Goal: Information Seeking & Learning: Learn about a topic

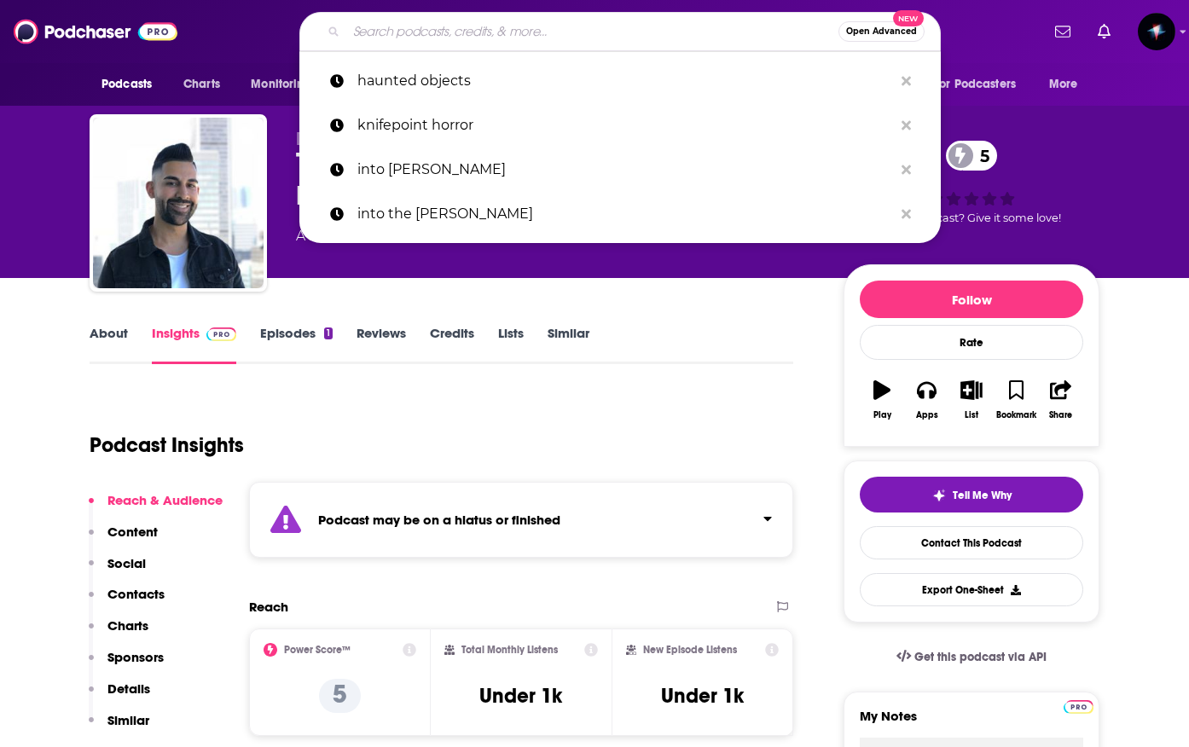
click at [410, 32] on input "Search podcasts, credits, & more..." at bounding box center [592, 31] width 492 height 27
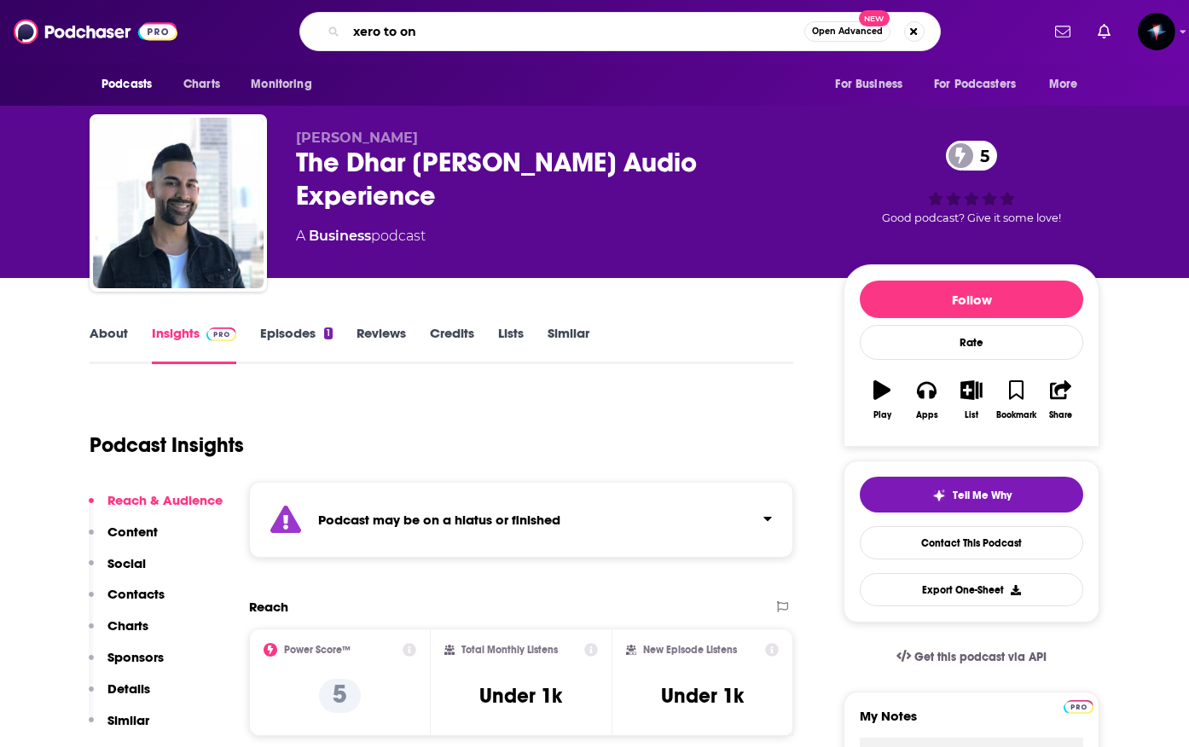
type input "xero to one"
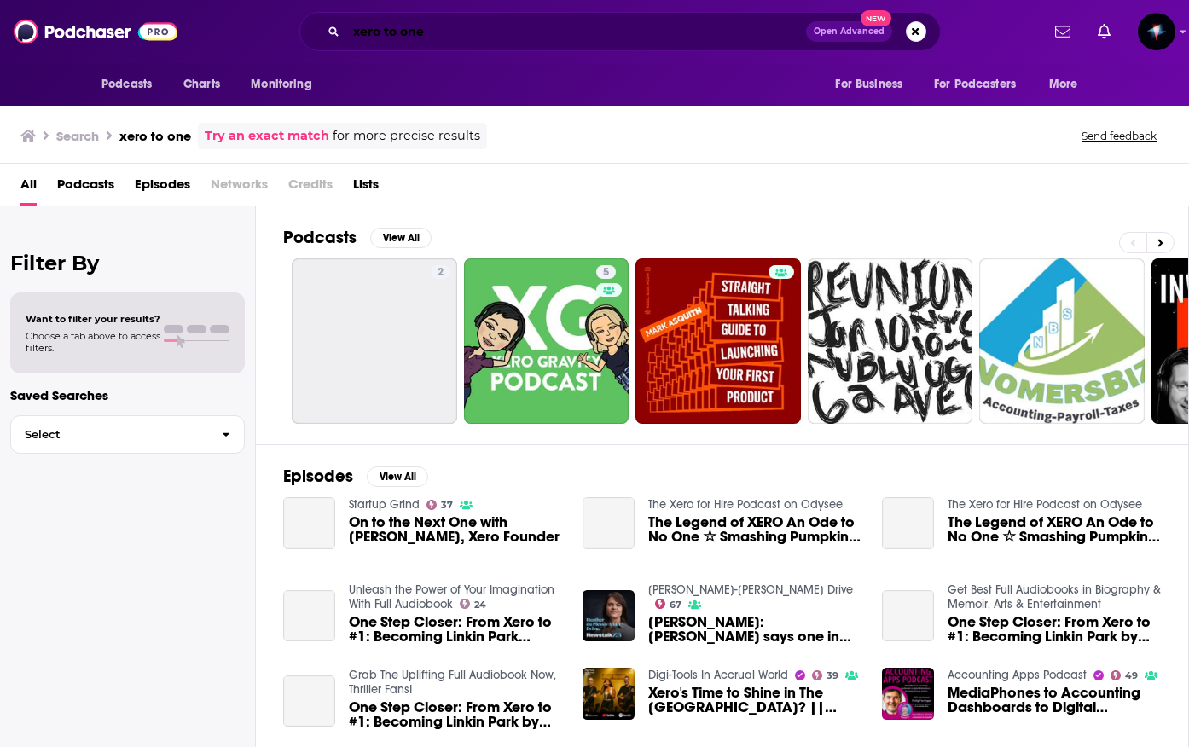
click at [357, 32] on input "xero to one" at bounding box center [576, 31] width 460 height 27
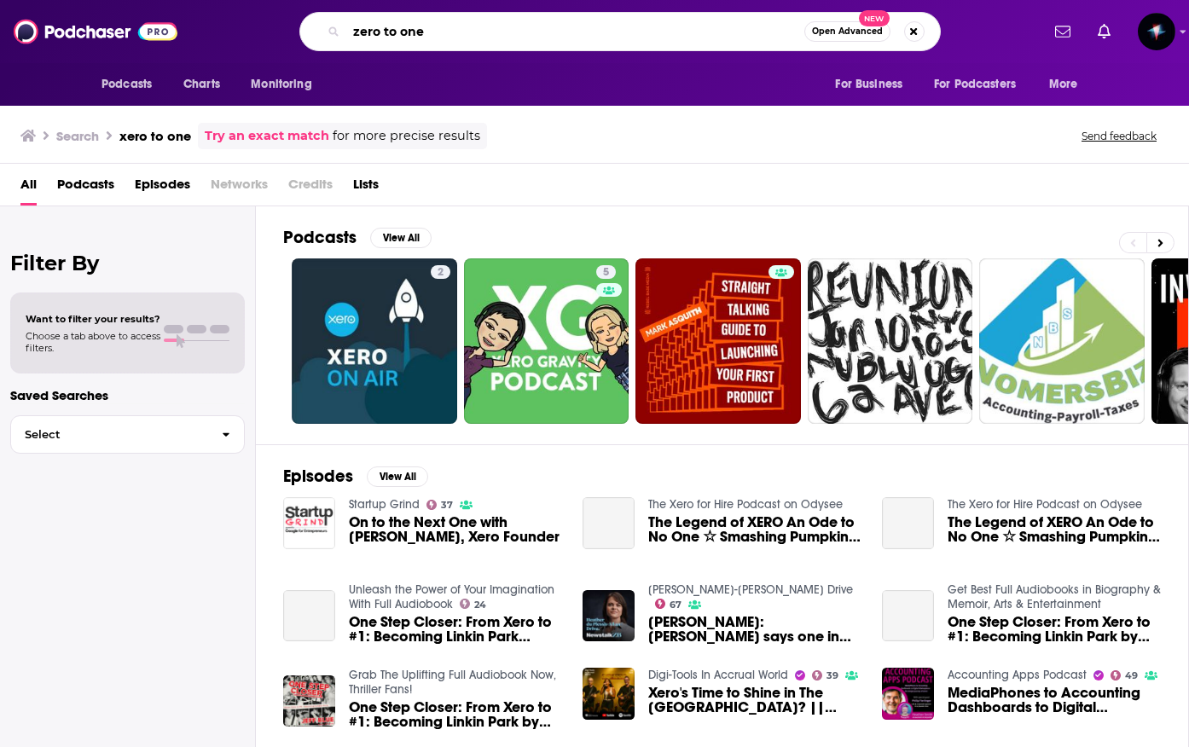
type input "zero to one"
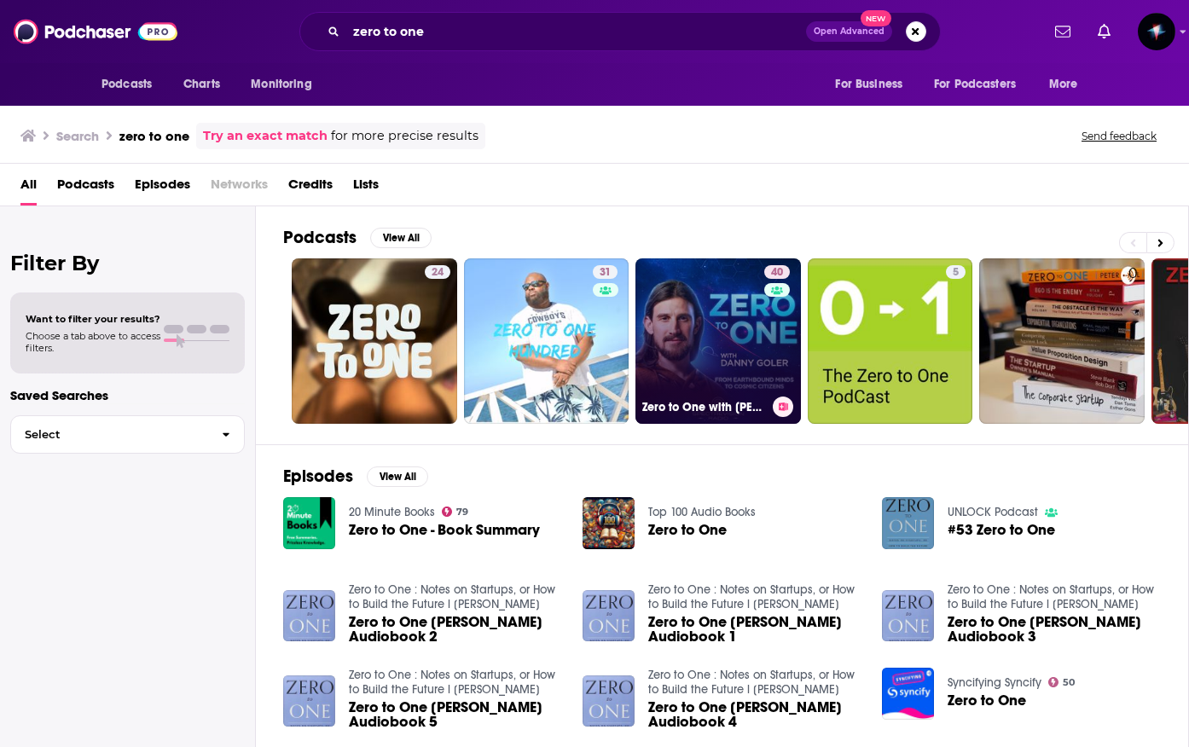
click at [704, 376] on link "40 Zero to One with [PERSON_NAME]" at bounding box center [719, 341] width 166 height 166
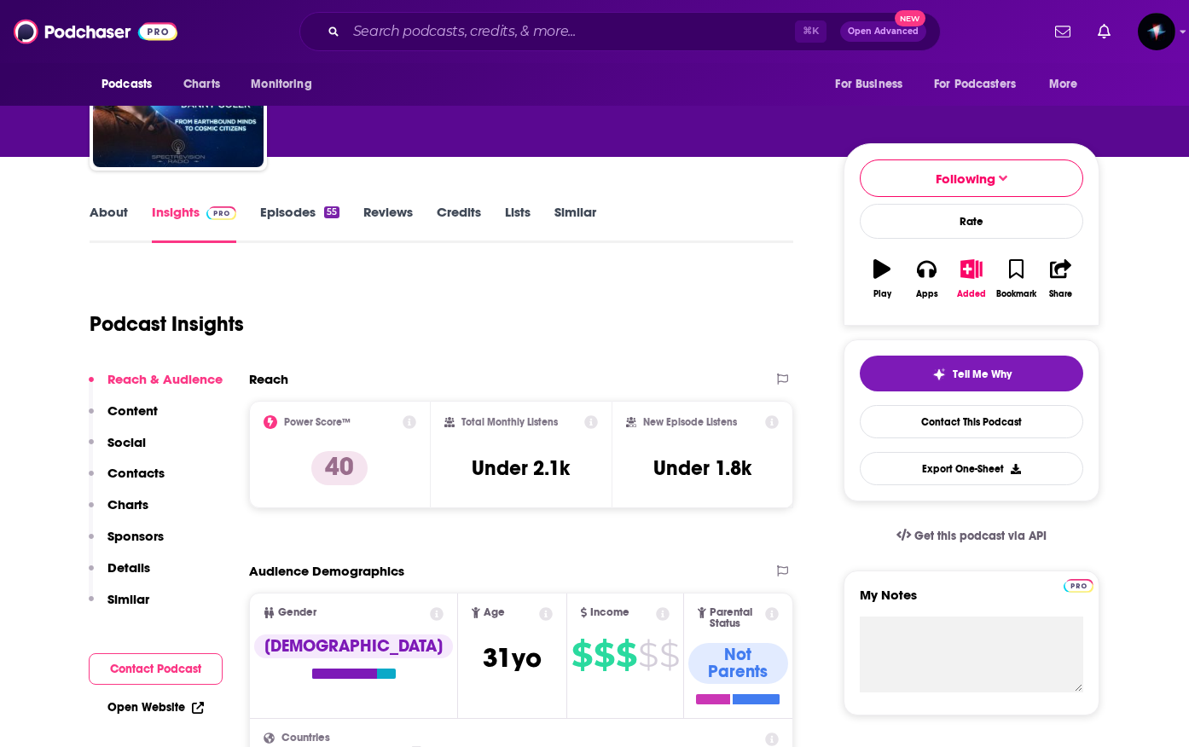
scroll to position [181, 0]
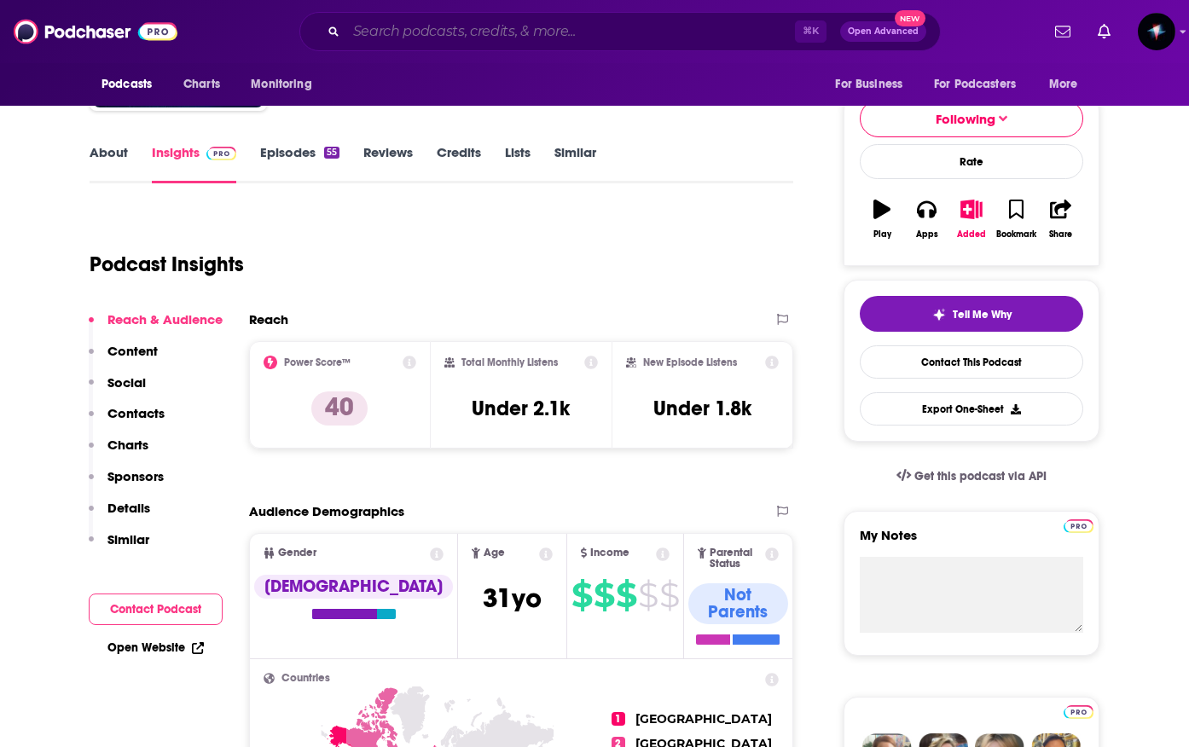
click at [433, 30] on input "Search podcasts, credits, & more..." at bounding box center [570, 31] width 449 height 27
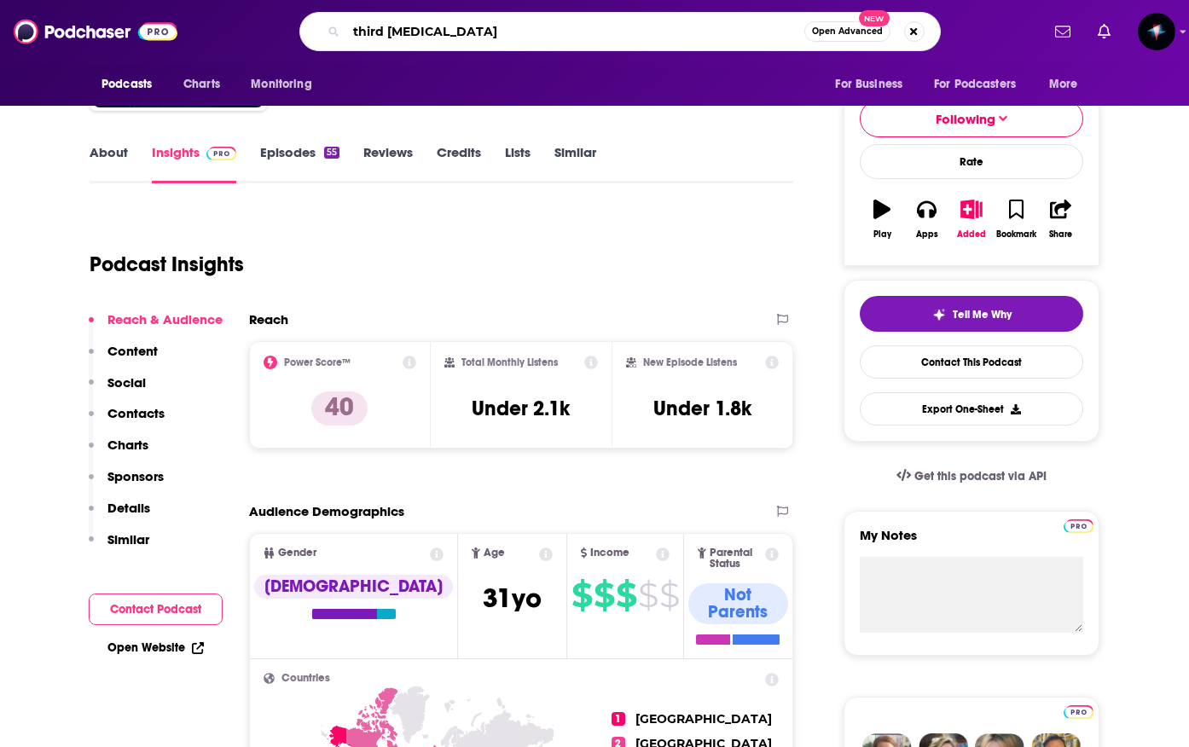
type input "third eye drops"
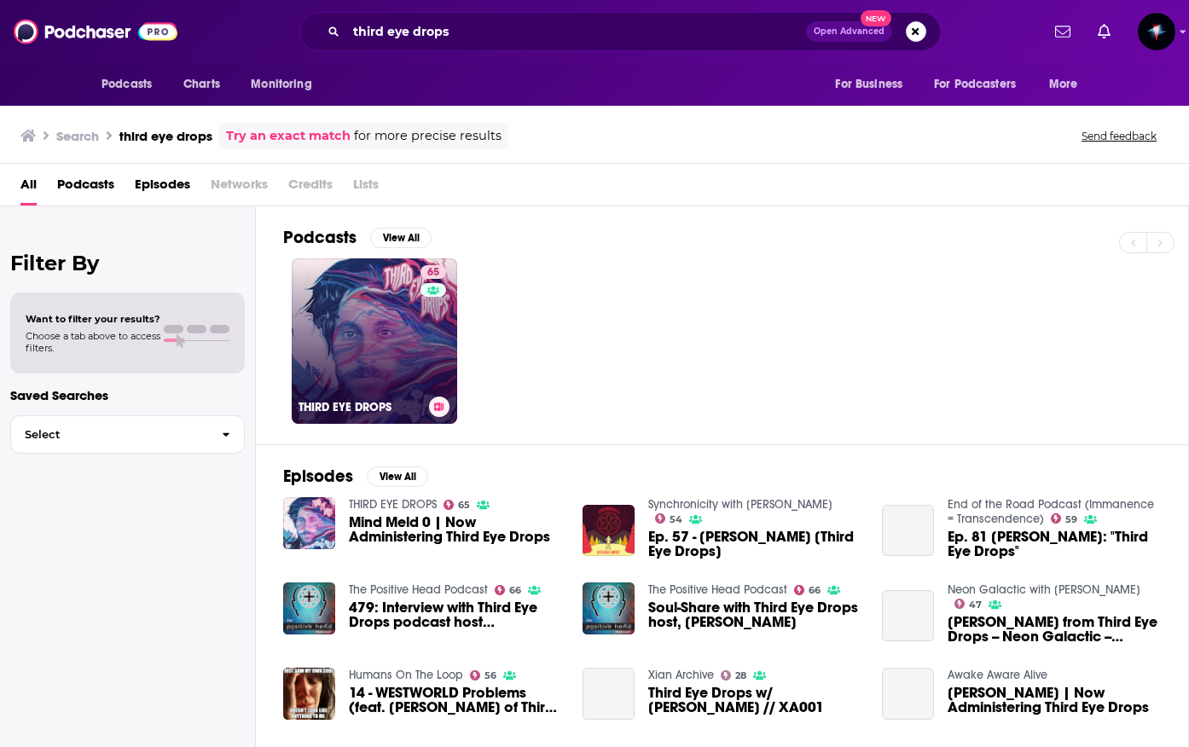
click at [398, 375] on link "65 THIRD EYE DROPS" at bounding box center [375, 341] width 166 height 166
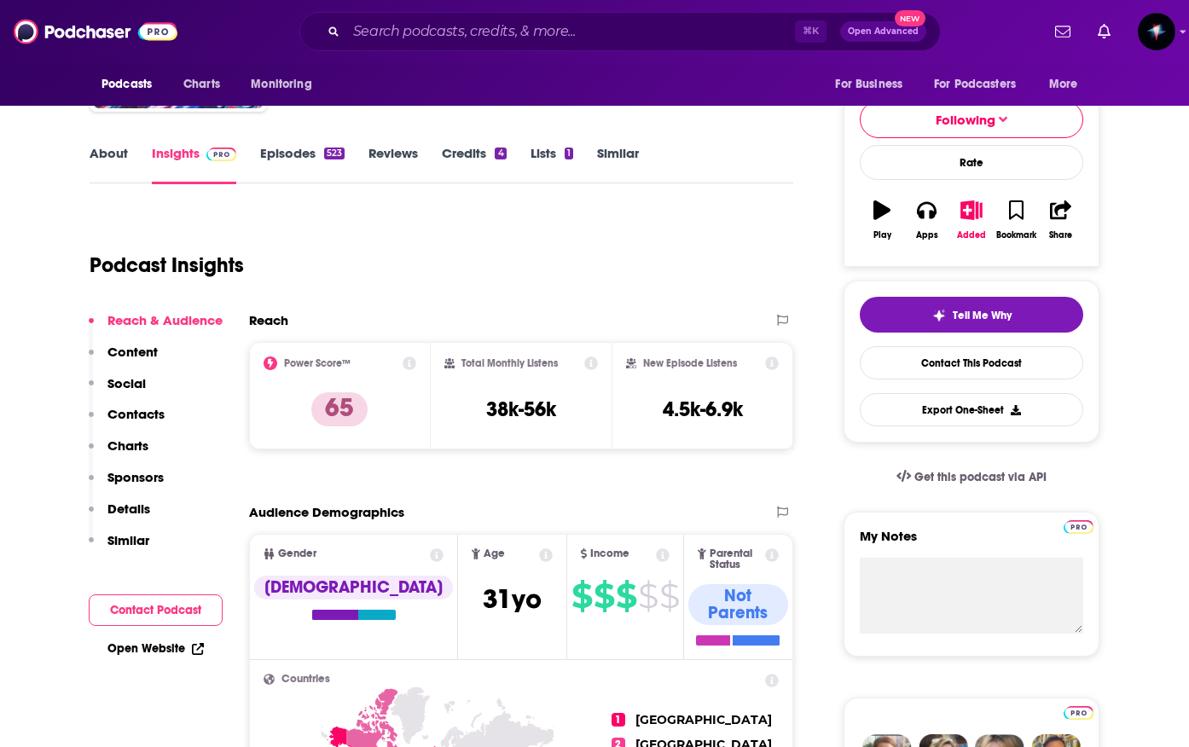
scroll to position [188, 0]
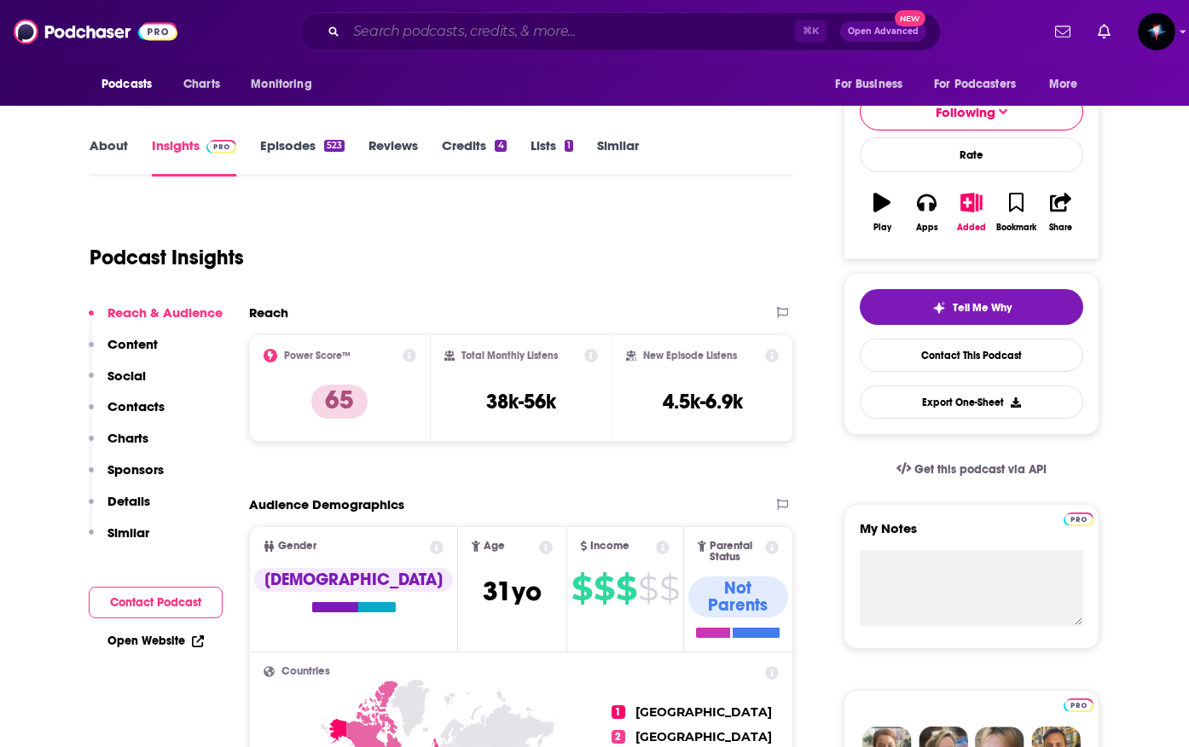
click at [386, 38] on input "Search podcasts, credits, & more..." at bounding box center [570, 31] width 449 height 27
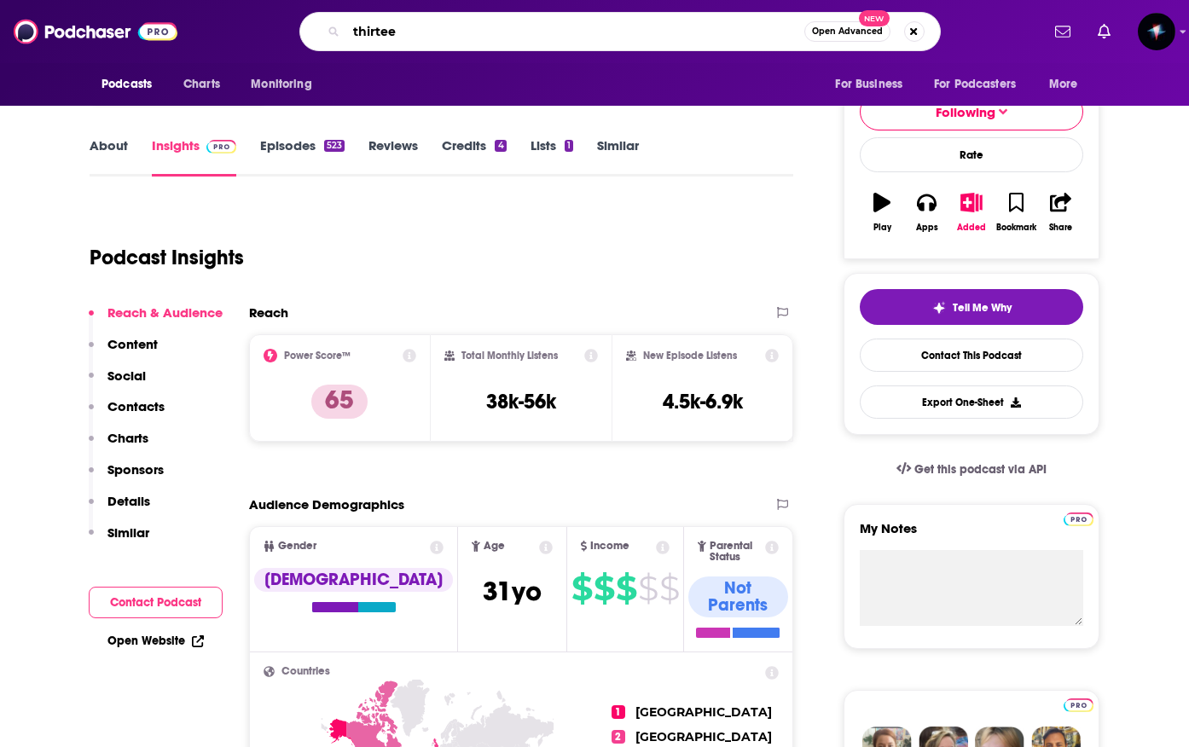
type input "thirteen"
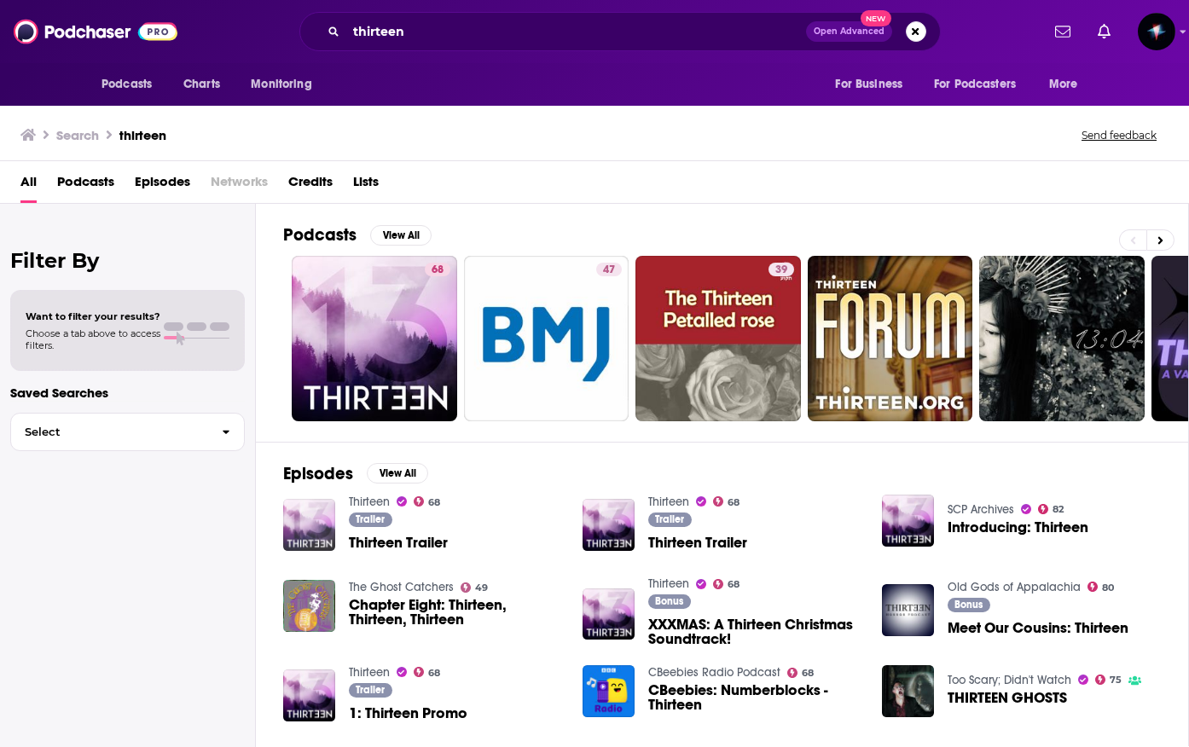
click at [324, 522] on img "Thirteen Trailer" at bounding box center [309, 525] width 52 height 52
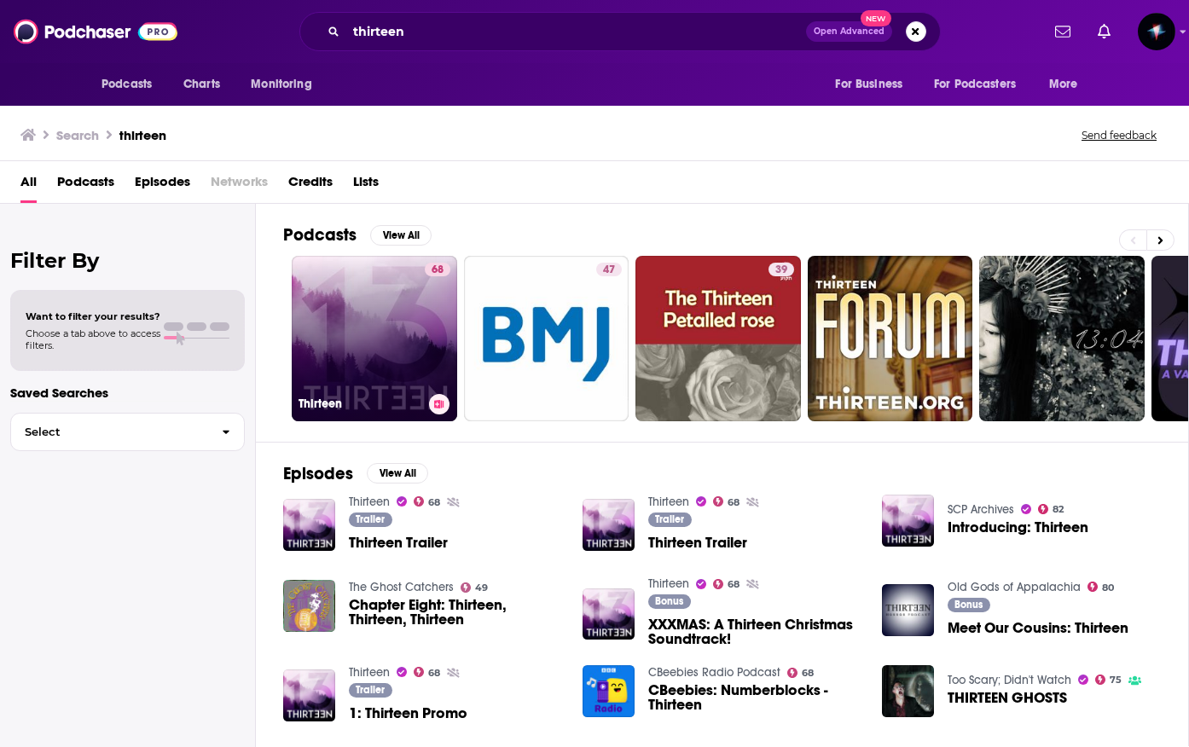
click at [401, 344] on link "68 Thirteen" at bounding box center [375, 339] width 166 height 166
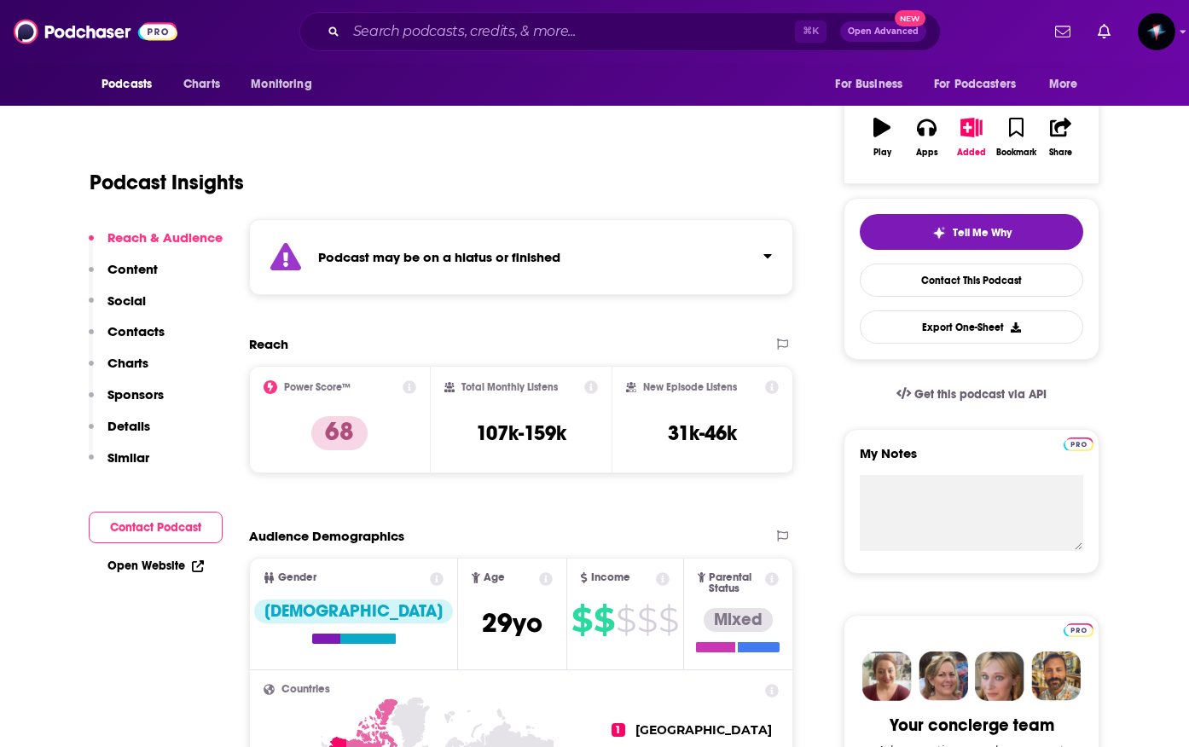
scroll to position [299, 0]
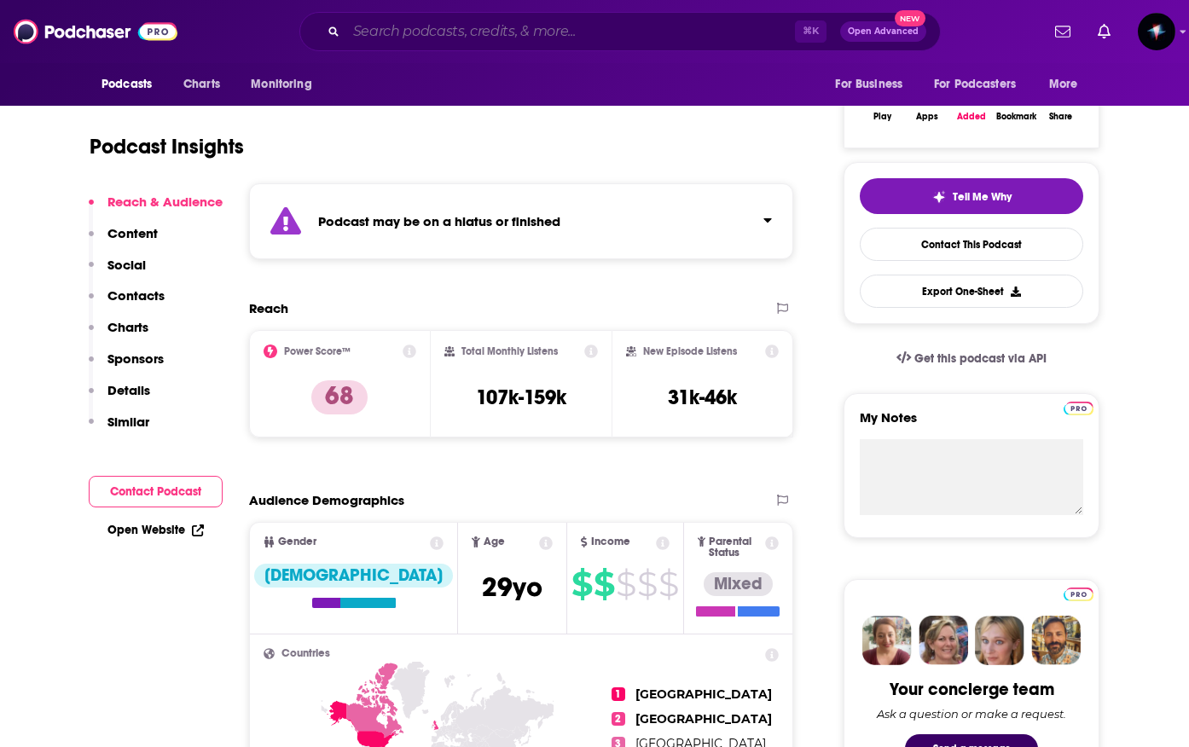
click at [410, 34] on input "Search podcasts, credits, & more..." at bounding box center [570, 31] width 449 height 27
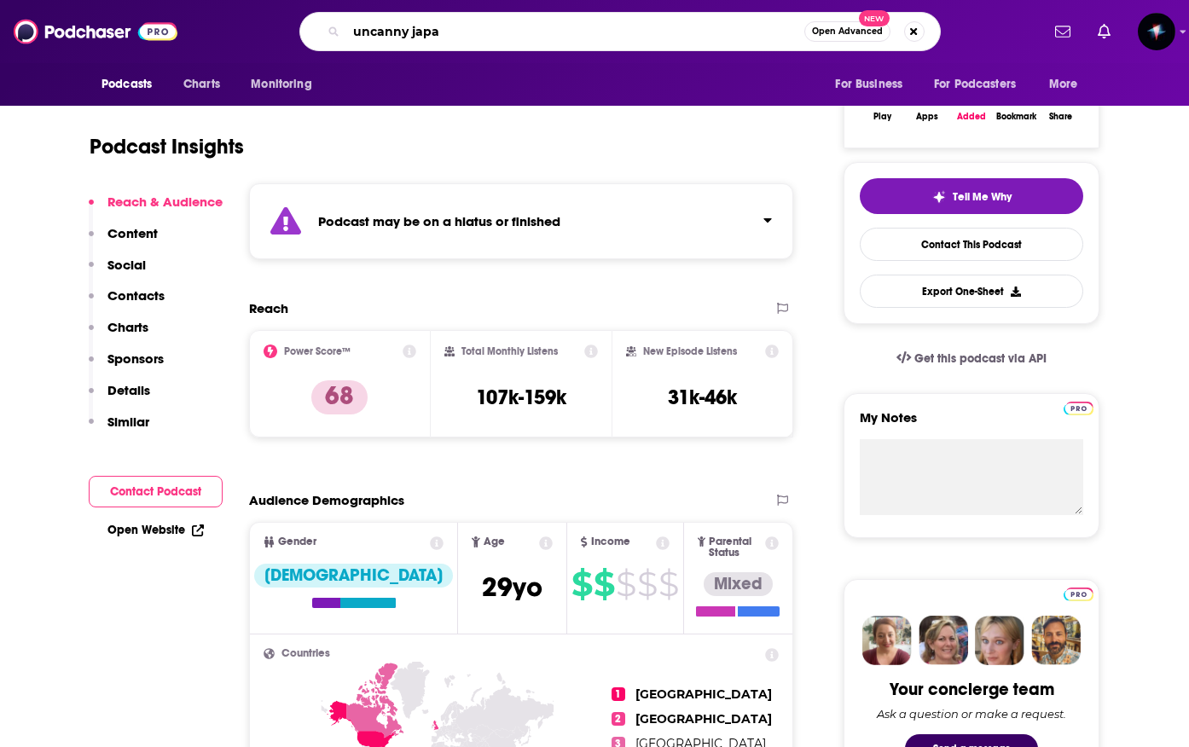
type input "uncanny japan"
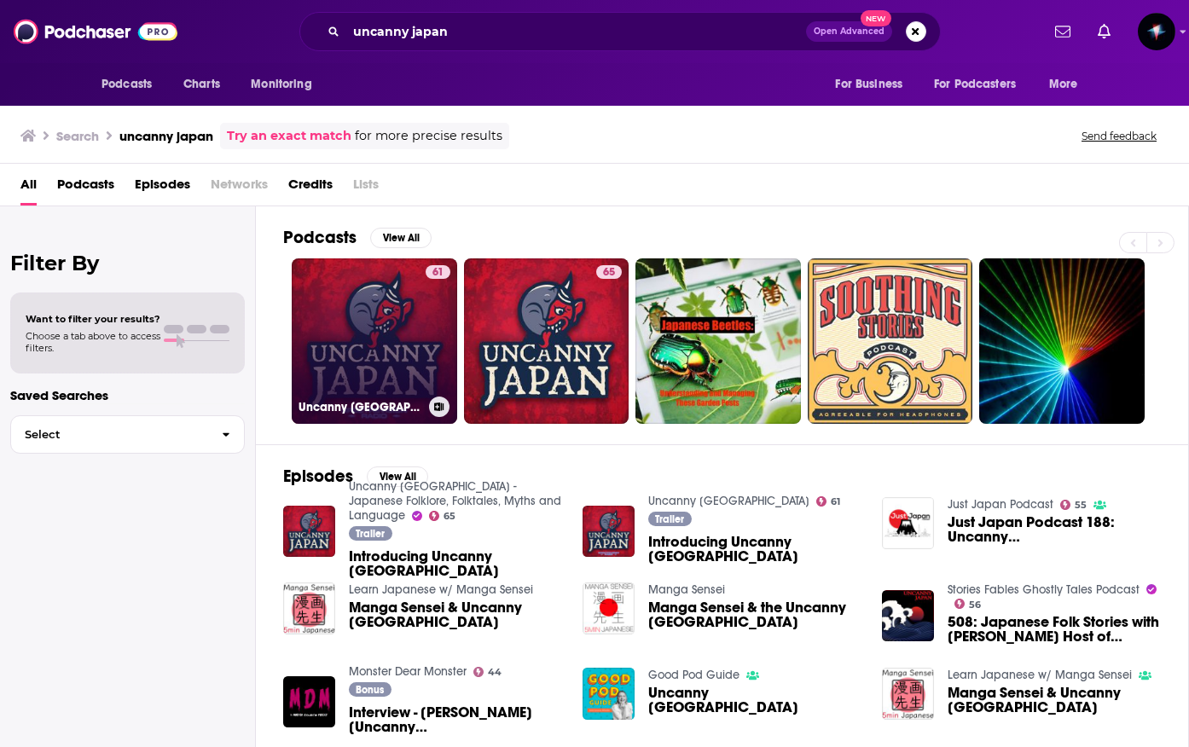
click at [416, 357] on link "61 Uncanny [GEOGRAPHIC_DATA]" at bounding box center [375, 341] width 166 height 166
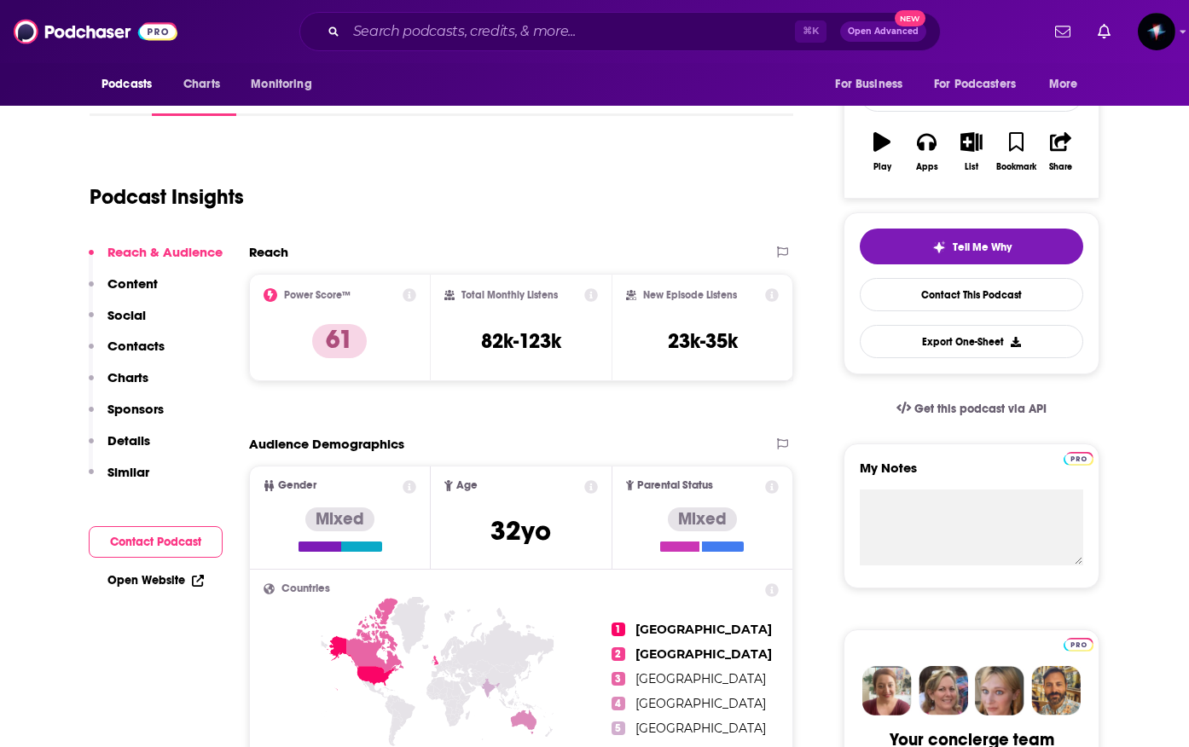
scroll to position [273, 0]
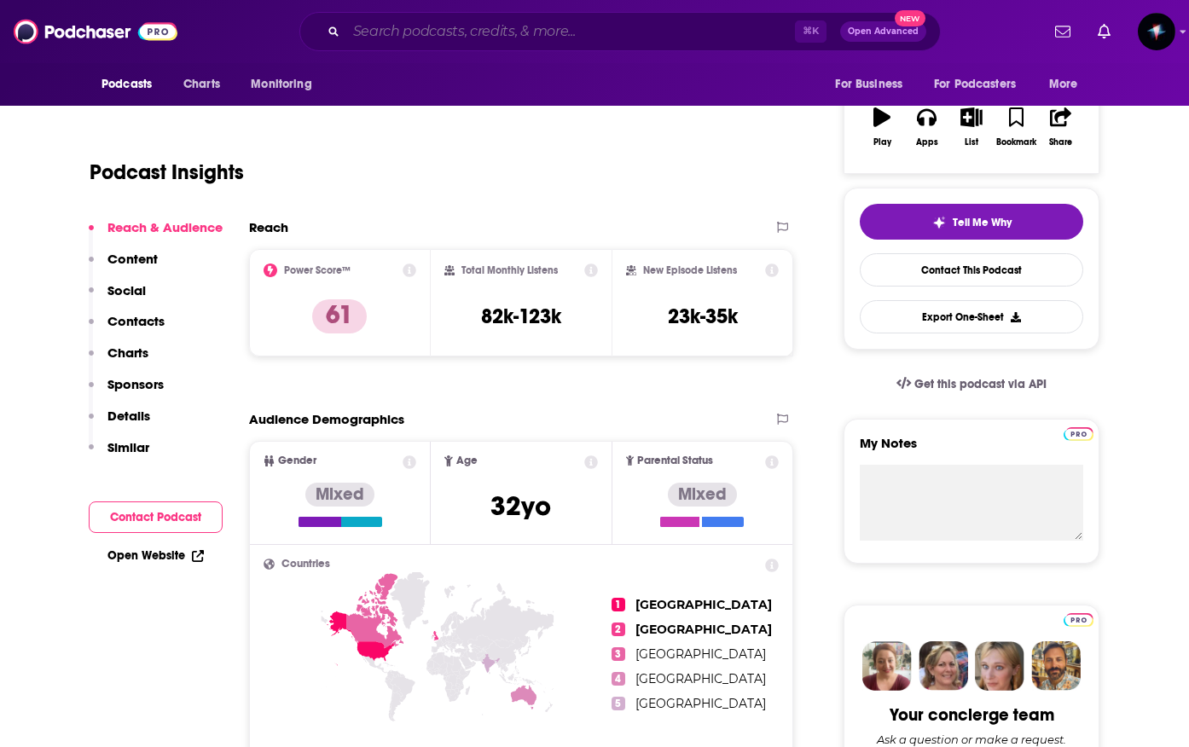
click at [396, 32] on input "Search podcasts, credits, & more..." at bounding box center [570, 31] width 449 height 27
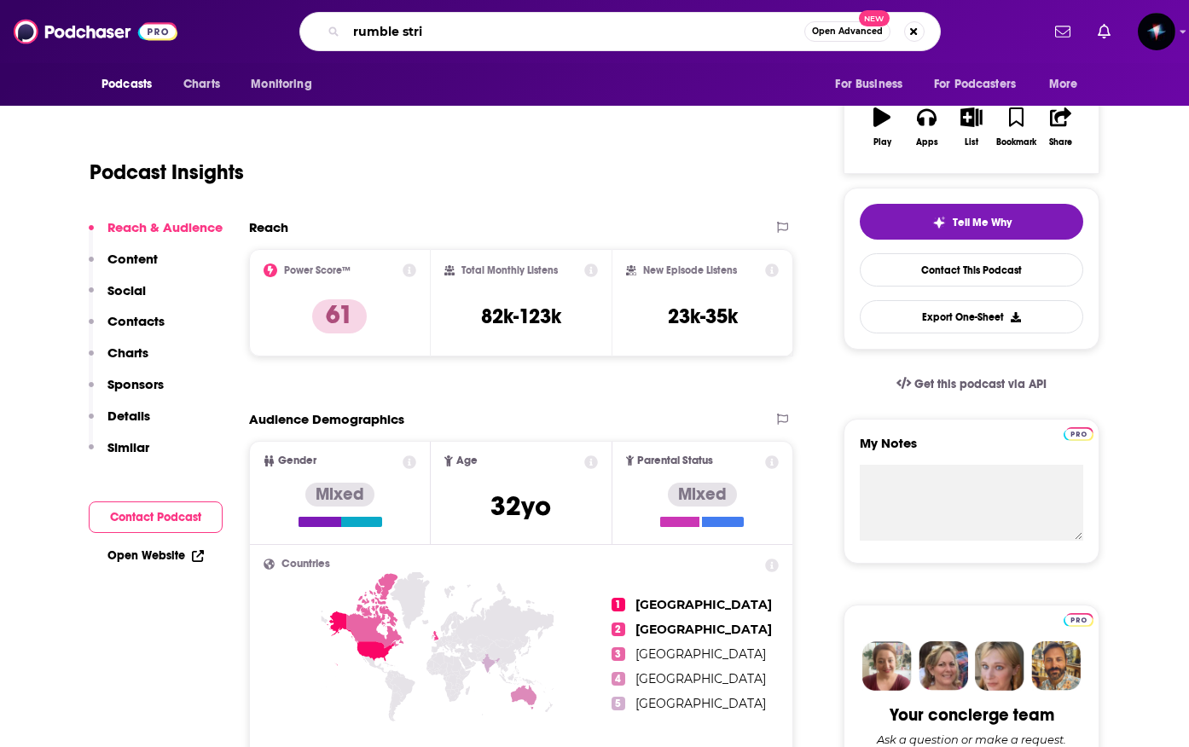
type input "rumble strip"
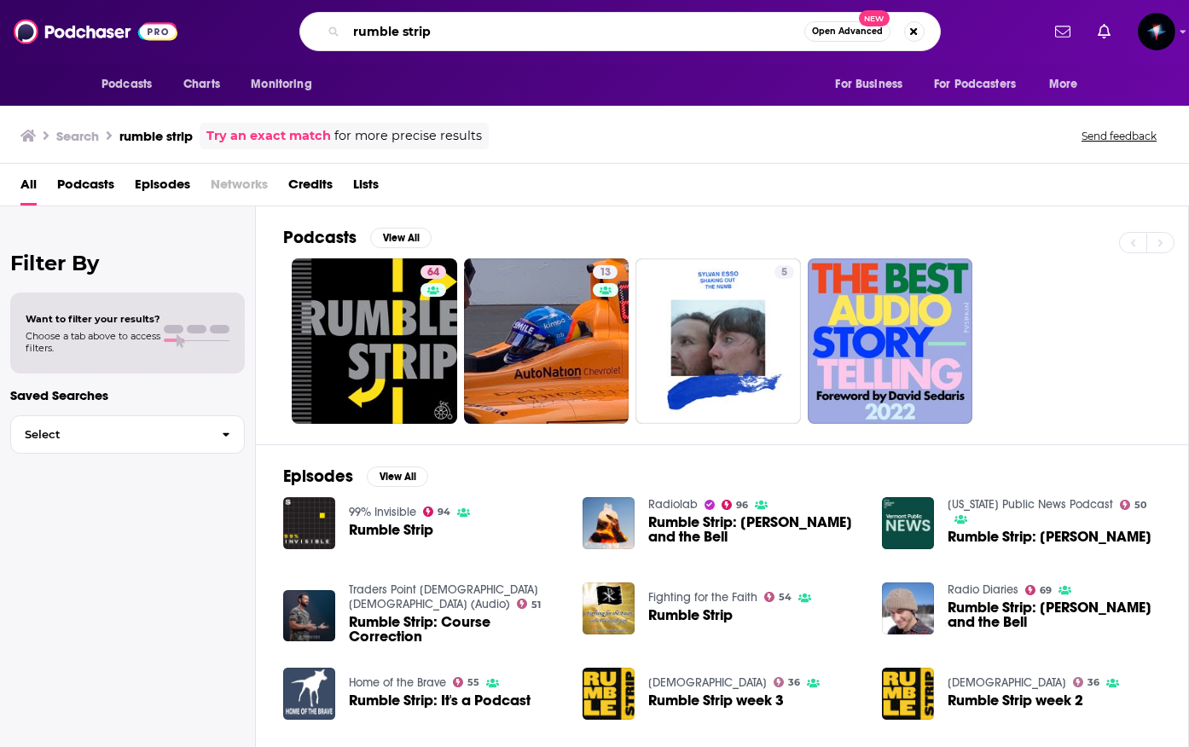
drag, startPoint x: 456, startPoint y: 27, endPoint x: 341, endPoint y: 10, distance: 115.6
click at [346, 12] on div "rumble strip Open Advanced New" at bounding box center [620, 31] width 642 height 39
type input "simulated universe"
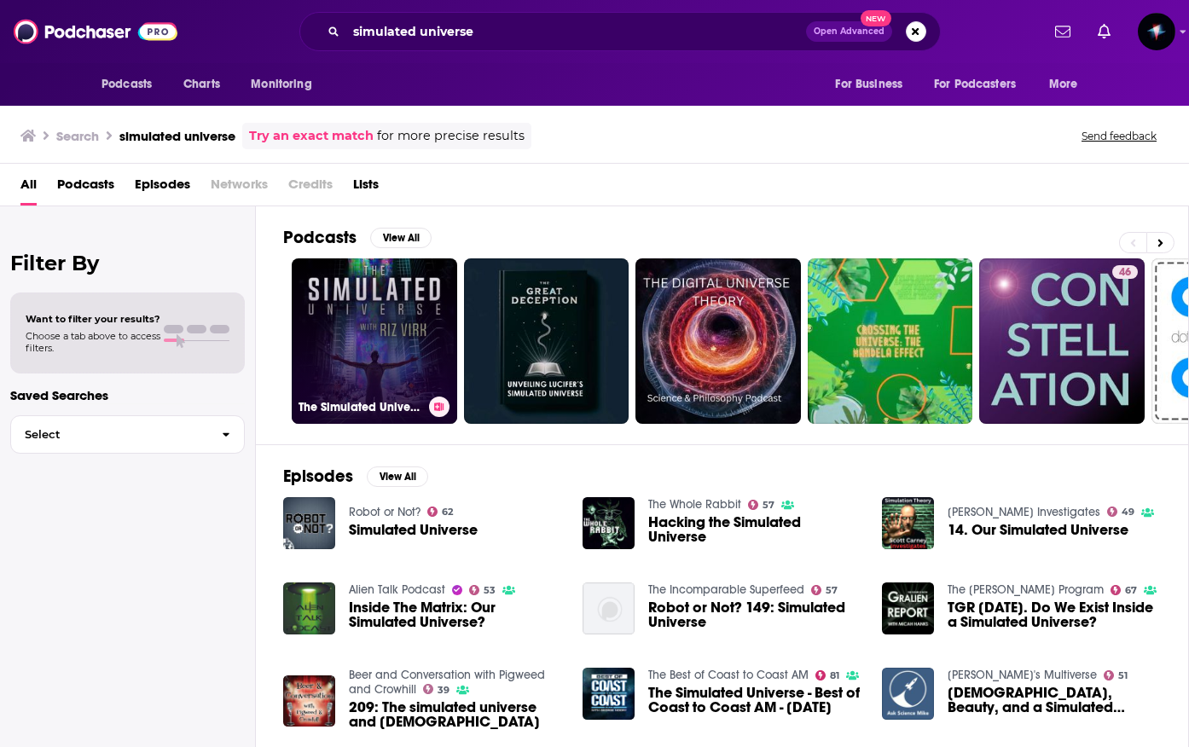
click at [393, 377] on link "The Simulated Universe with [PERSON_NAME]" at bounding box center [375, 341] width 166 height 166
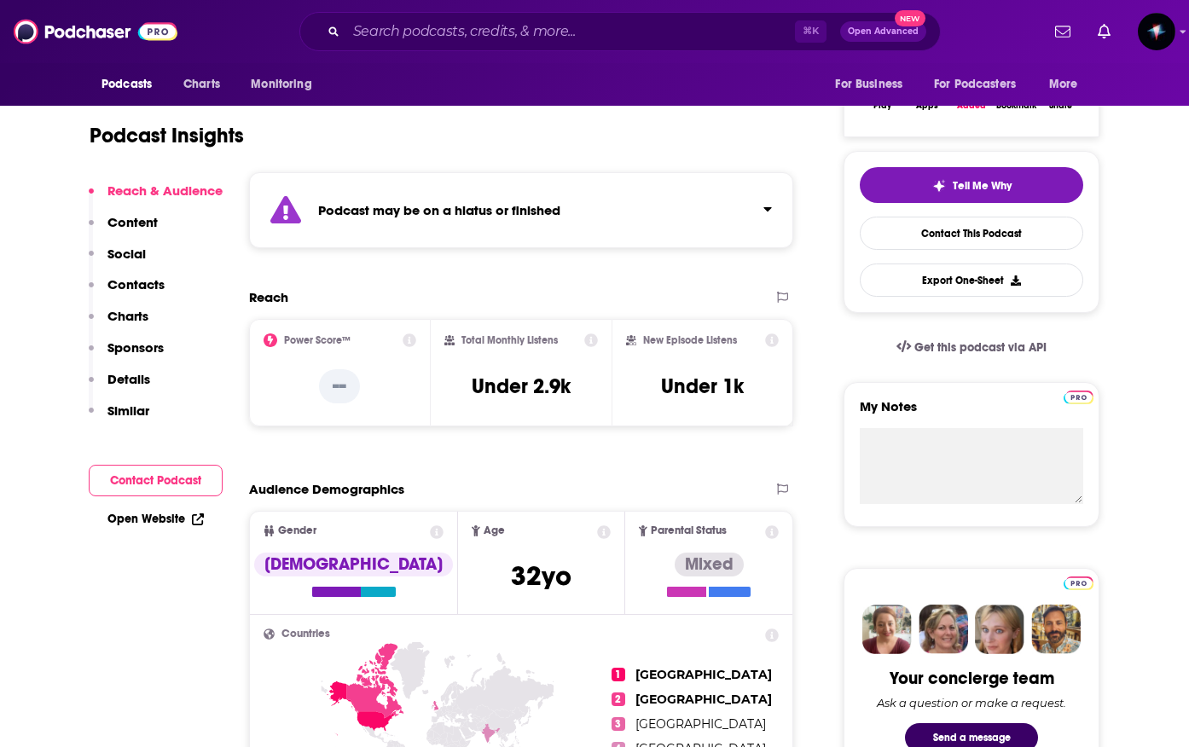
scroll to position [413, 0]
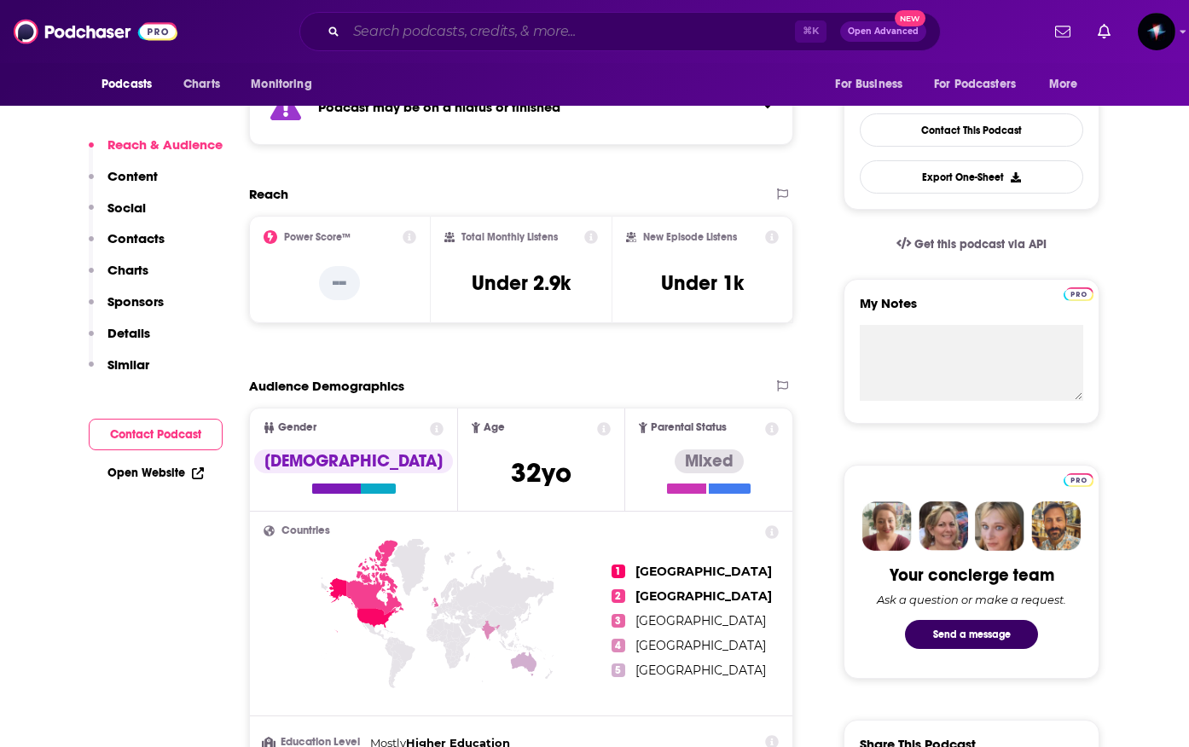
click at [421, 34] on input "Search podcasts, credits, & more..." at bounding box center [570, 31] width 449 height 27
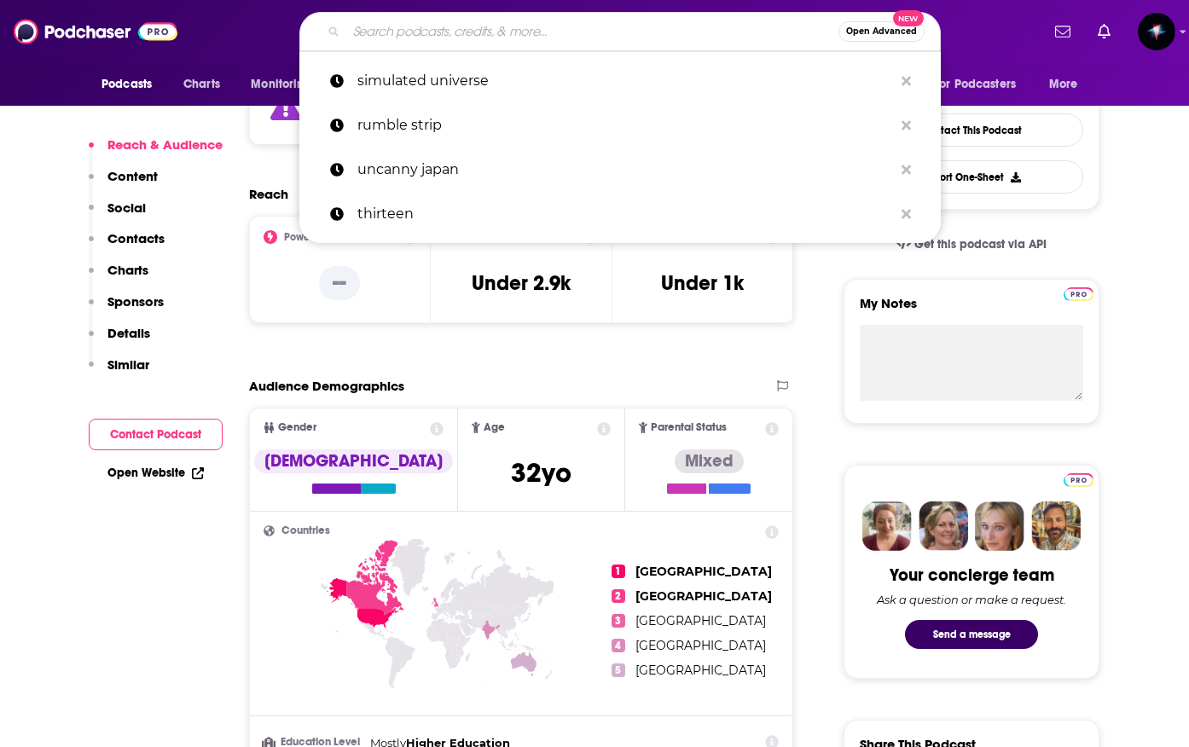
click at [421, 34] on input "Search podcasts, credits, & more..." at bounding box center [592, 31] width 492 height 27
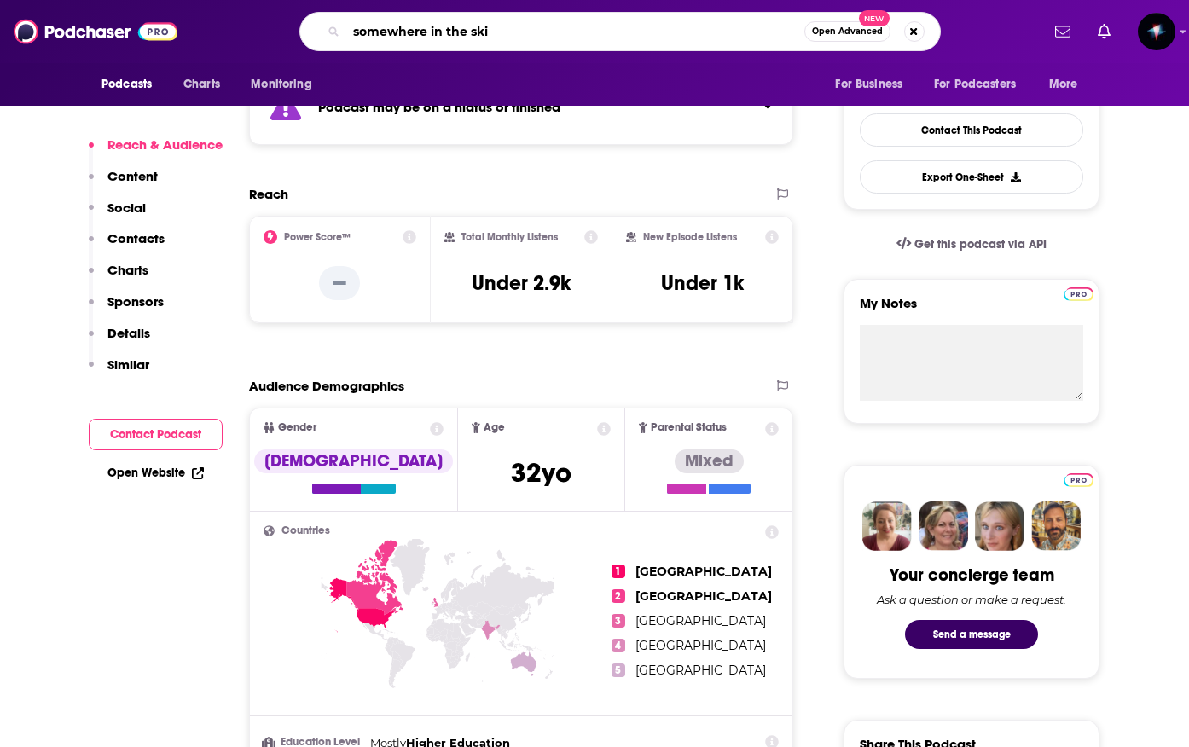
type input "somewhere in the skie"
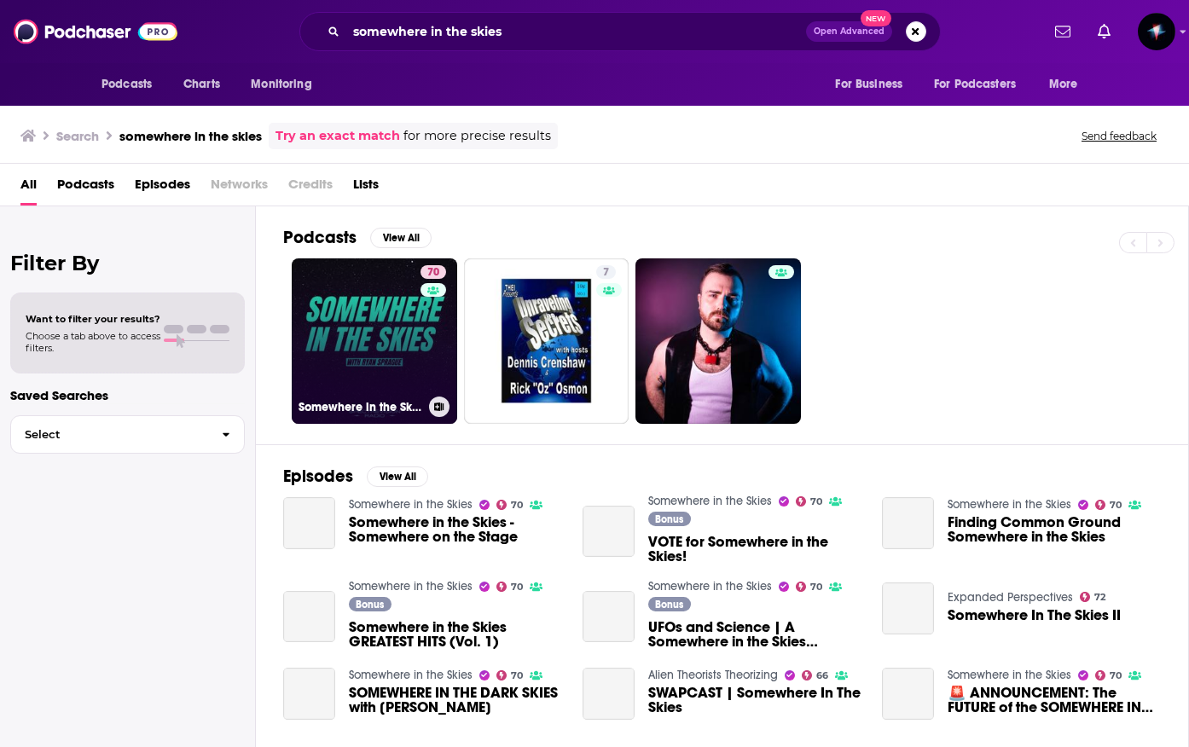
click at [376, 367] on link "70 Somewhere in the Skies" at bounding box center [375, 341] width 166 height 166
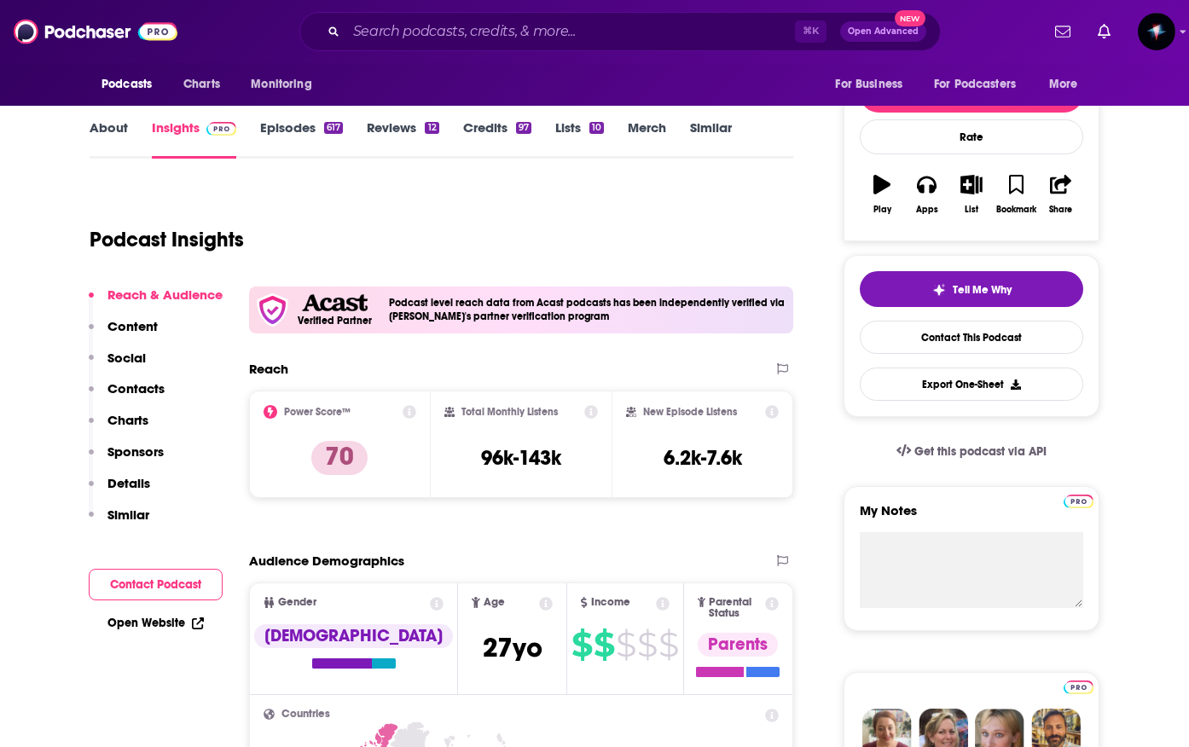
scroll to position [208, 0]
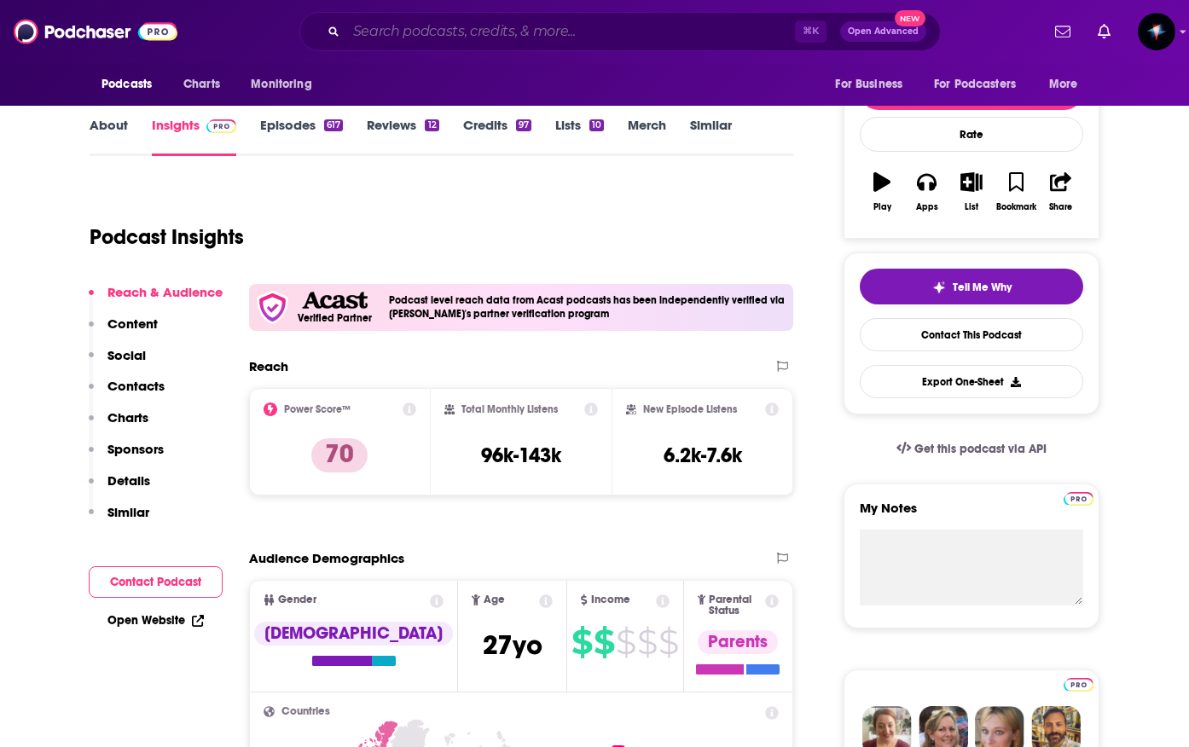
click at [402, 33] on input "Search podcasts, credits, & more..." at bounding box center [570, 31] width 449 height 27
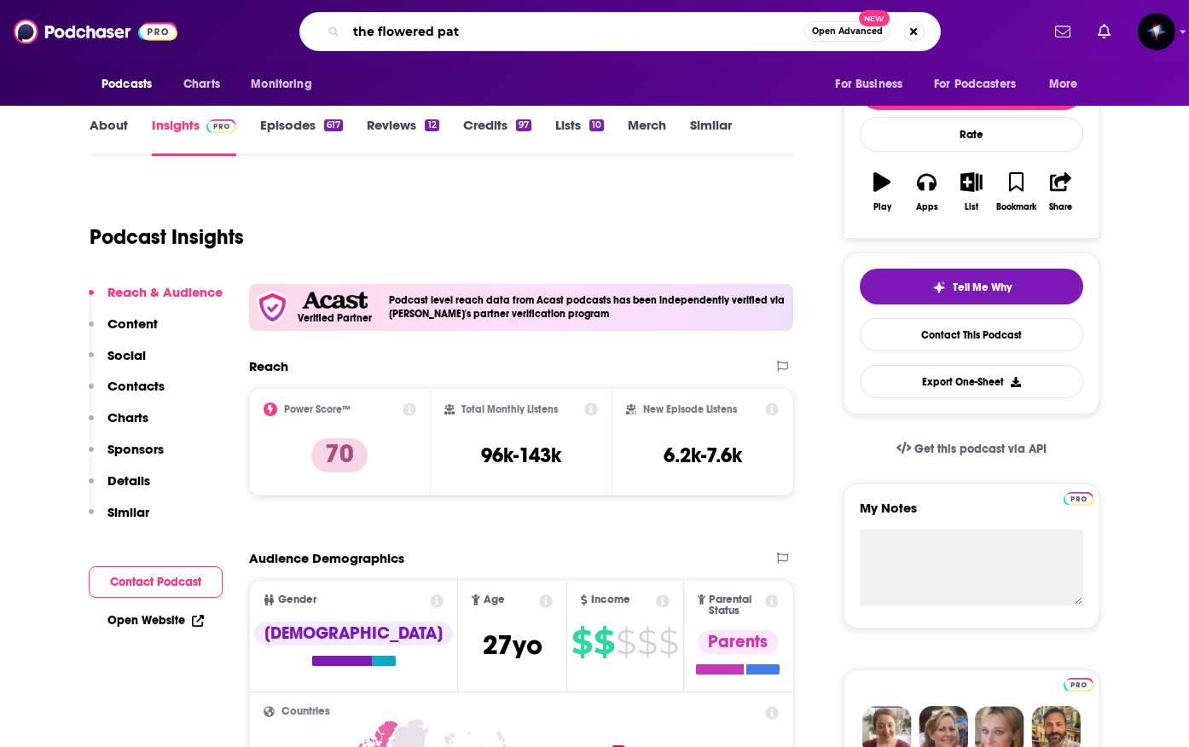
type input "the flowered path"
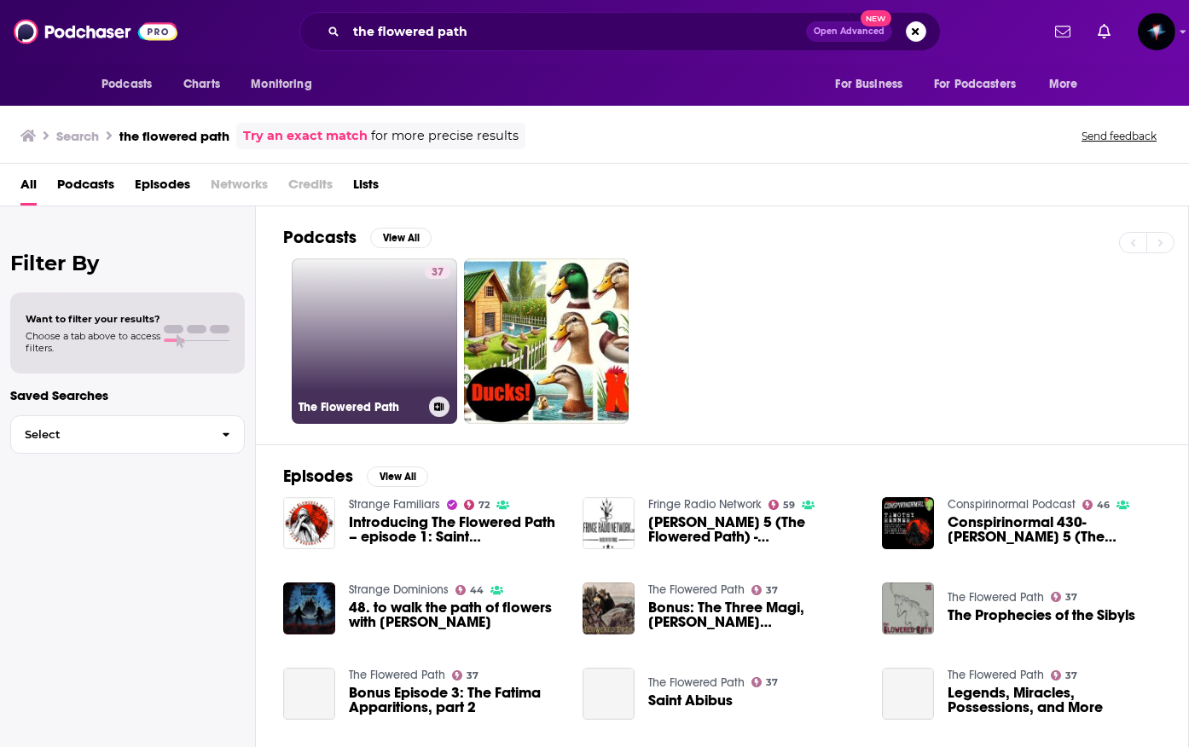
click at [376, 404] on h3 "The Flowered Path" at bounding box center [361, 407] width 124 height 15
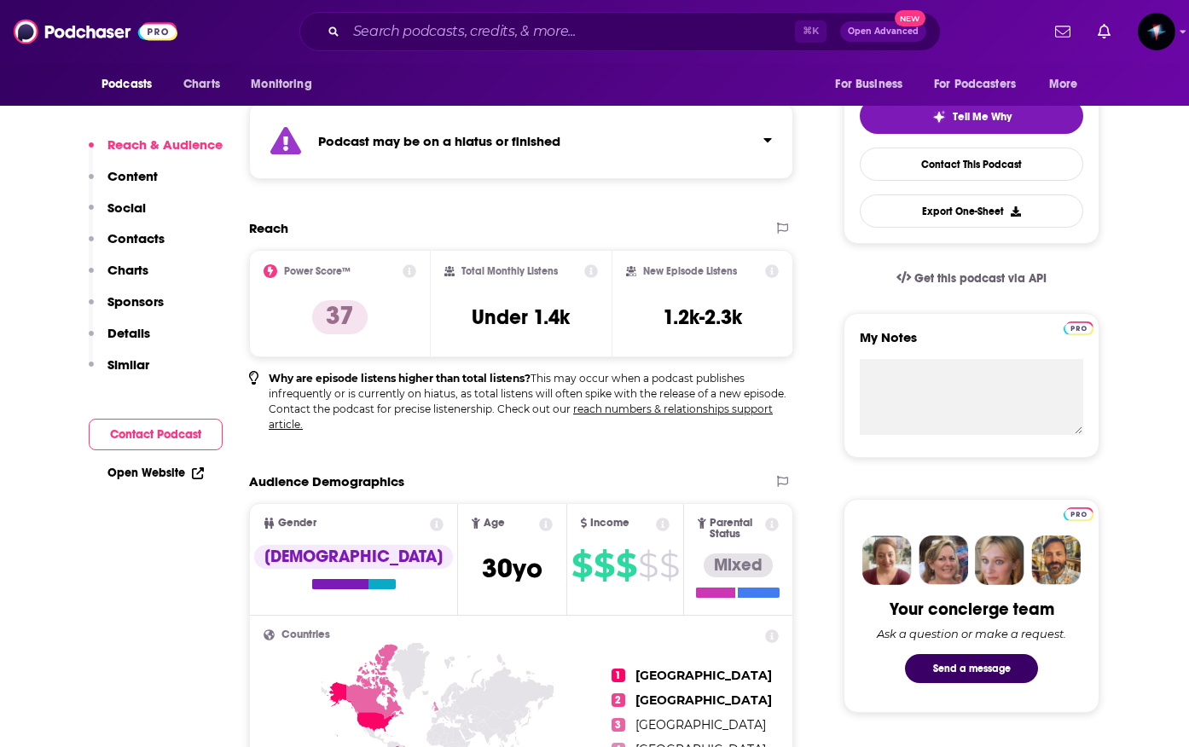
scroll to position [396, 0]
